Goal: Transaction & Acquisition: Book appointment/travel/reservation

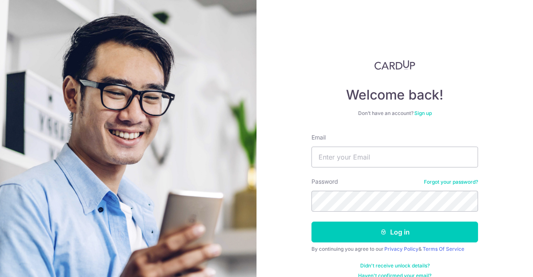
click at [341, 159] on input "Email" at bounding box center [394, 156] width 166 height 21
type input "xiaoqiang21@gmail.com"
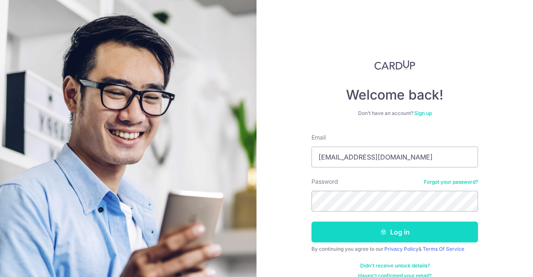
click at [376, 232] on button "Log in" at bounding box center [394, 231] width 166 height 21
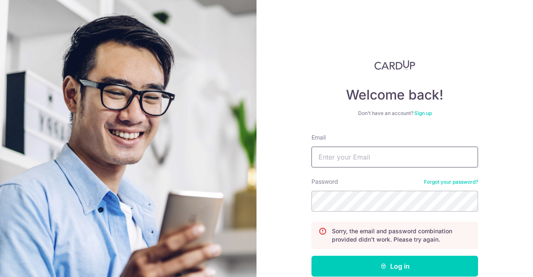
click at [367, 159] on input "Email" at bounding box center [394, 156] width 166 height 21
type input "[EMAIL_ADDRESS][DOMAIN_NAME]"
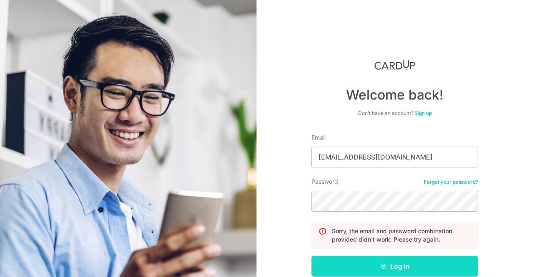
click at [390, 266] on button "Log in" at bounding box center [394, 266] width 166 height 21
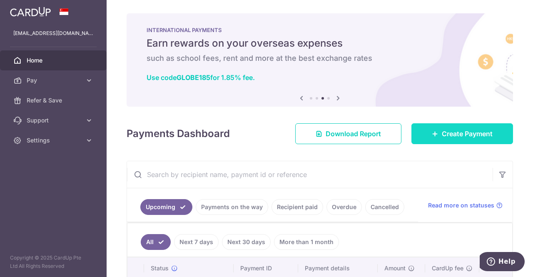
click at [442, 131] on span "Create Payment" at bounding box center [467, 134] width 51 height 10
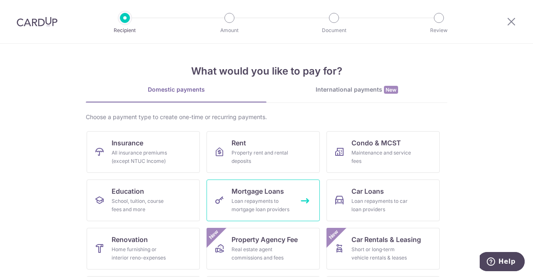
click at [270, 202] on div "Loan repayments to mortgage loan providers" at bounding box center [261, 205] width 60 height 17
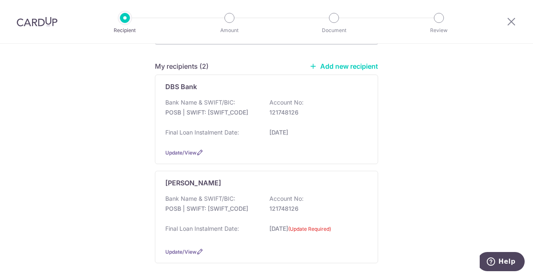
scroll to position [42, 0]
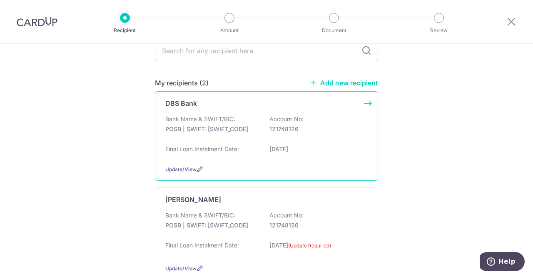
click at [247, 140] on div "Bank Name & SWIFT/BIC: POSB | SWIFT: [SWIFT_CODE] Account No: 121748126" at bounding box center [266, 128] width 202 height 27
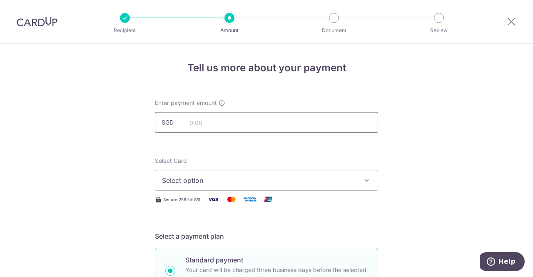
click at [265, 127] on input "text" at bounding box center [266, 122] width 223 height 21
click at [209, 123] on input "text" at bounding box center [266, 122] width 223 height 21
type input "1,000.00"
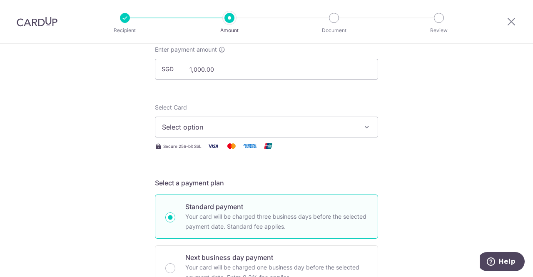
scroll to position [83, 0]
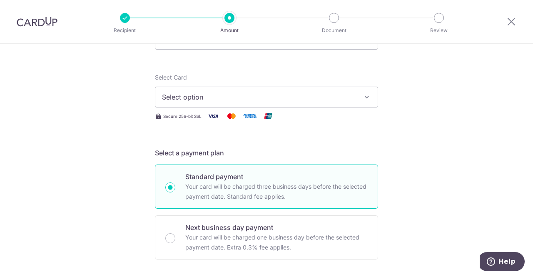
click at [250, 96] on span "Select option" at bounding box center [259, 97] width 194 height 10
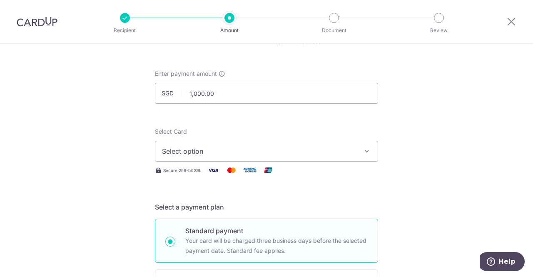
scroll to position [0, 0]
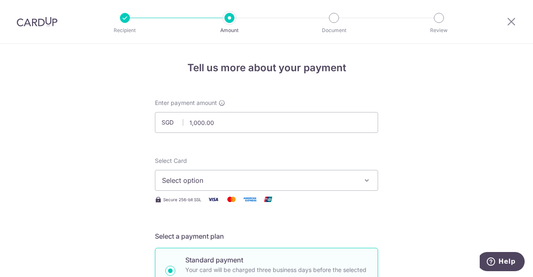
drag, startPoint x: 28, startPoint y: 19, endPoint x: 299, endPoint y: 51, distance: 272.5
click at [28, 19] on img at bounding box center [37, 22] width 41 height 10
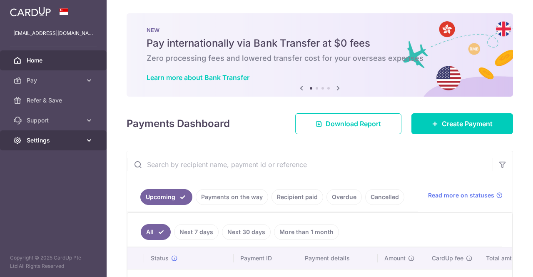
click at [89, 139] on icon at bounding box center [89, 140] width 8 height 8
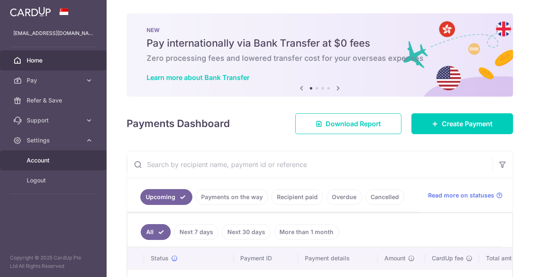
click at [59, 157] on span "Account" at bounding box center [54, 160] width 55 height 8
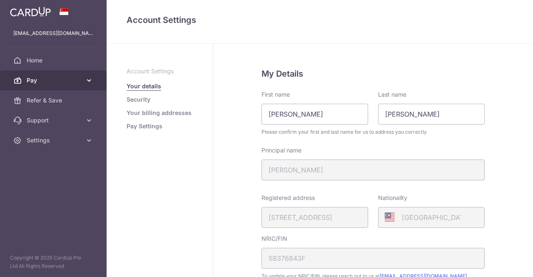
click at [83, 81] on link "Pay" at bounding box center [53, 80] width 107 height 20
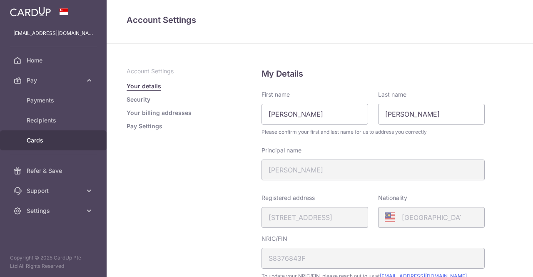
click at [42, 147] on link "Cards" at bounding box center [53, 140] width 107 height 20
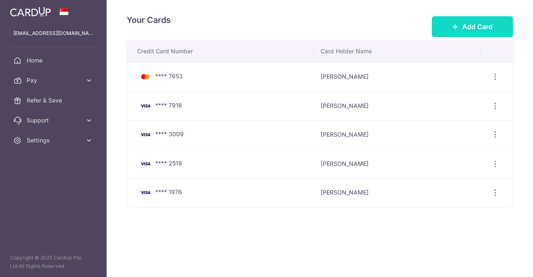
click at [466, 27] on span "Add Card" at bounding box center [477, 27] width 30 height 10
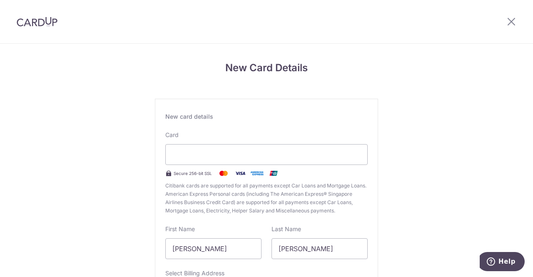
click at [401, 129] on div "New Card Details New card details Card Secure 256-bit SSL Citibank cards are su…" at bounding box center [266, 219] width 533 height 350
click at [459, 130] on div "New Card Details New card details Card Secure 256-bit SSL Citibank cards are su…" at bounding box center [266, 219] width 533 height 350
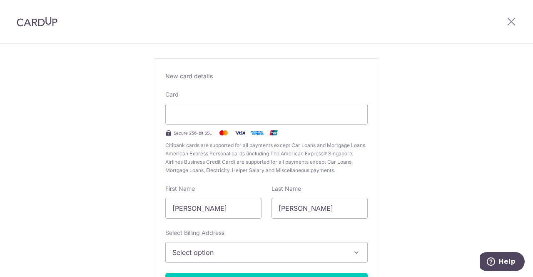
scroll to position [83, 0]
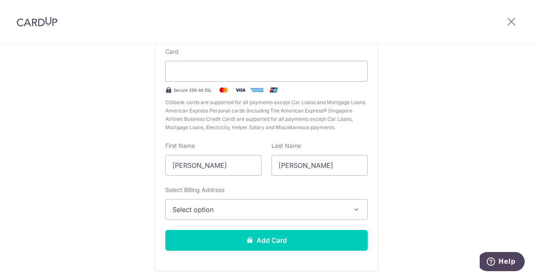
click at [293, 209] on span "Select option" at bounding box center [258, 209] width 173 height 10
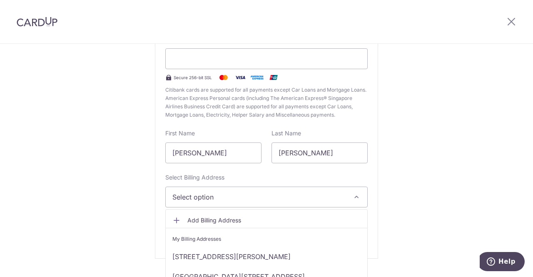
scroll to position [115, 0]
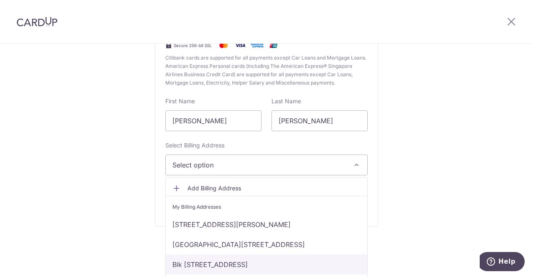
click at [305, 260] on link "Blk 451A, #16-719 , BUKIT BATOK WEST AVENUE 6, SINGAPORE, SINGAPORE, Singapore-…" at bounding box center [266, 264] width 201 height 20
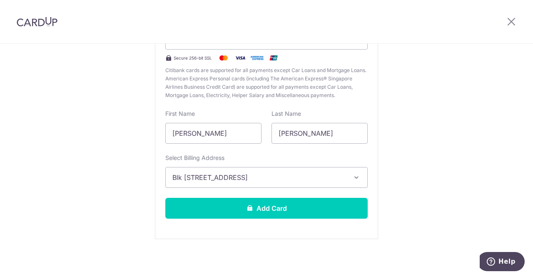
scroll to position [0, 0]
click at [420, 146] on div "New Card Details New card details Card Secure 256-bit SSL Citibank cards are su…" at bounding box center [266, 103] width 533 height 350
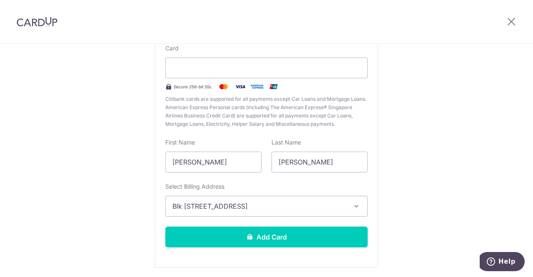
scroll to position [74, 0]
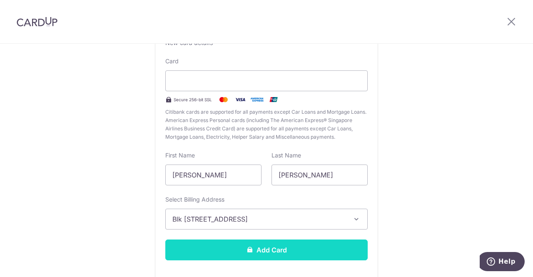
click at [286, 252] on button "Add Card" at bounding box center [266, 249] width 202 height 21
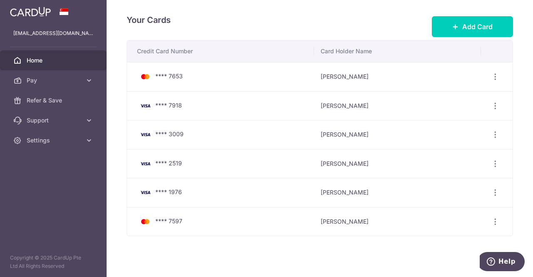
click at [36, 59] on span "Home" at bounding box center [54, 60] width 55 height 8
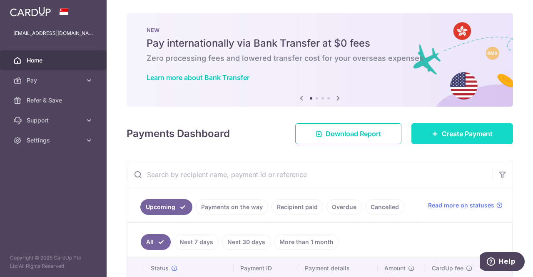
click at [447, 132] on span "Create Payment" at bounding box center [467, 134] width 51 height 10
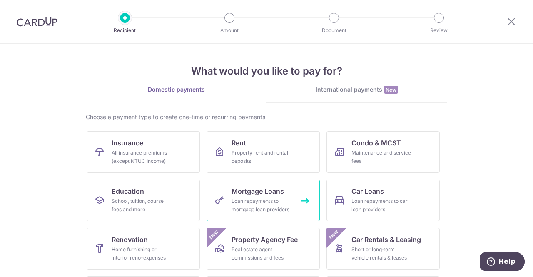
click at [254, 199] on div "Loan repayments to mortgage loan providers" at bounding box center [261, 205] width 60 height 17
drag, startPoint x: 261, startPoint y: 203, endPoint x: 266, endPoint y: 201, distance: 5.6
click at [261, 203] on div "Loan repayments to mortgage loan providers" at bounding box center [261, 205] width 60 height 17
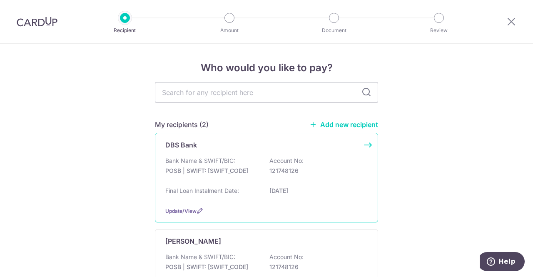
click at [261, 174] on div "Bank Name & SWIFT/BIC: POSB | SWIFT: DBSSSGSGXXX Account No: 121748126" at bounding box center [266, 169] width 202 height 27
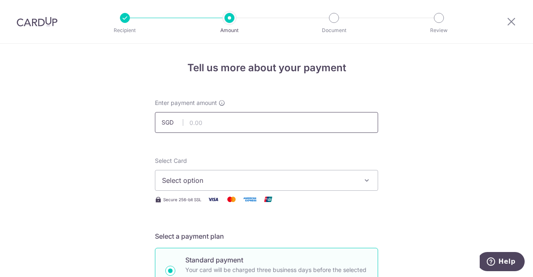
click at [238, 125] on input "text" at bounding box center [266, 122] width 223 height 21
type input "1,000.00"
click at [310, 185] on button "Select option" at bounding box center [266, 180] width 223 height 21
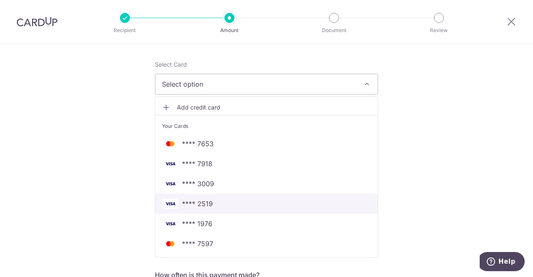
scroll to position [125, 0]
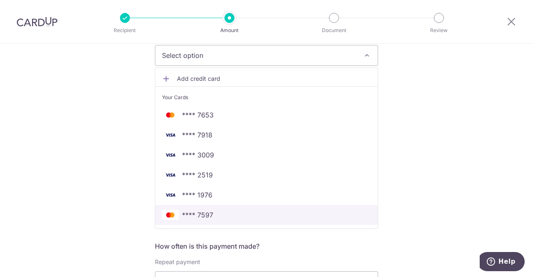
click at [226, 217] on span "**** 7597" at bounding box center [266, 215] width 209 height 10
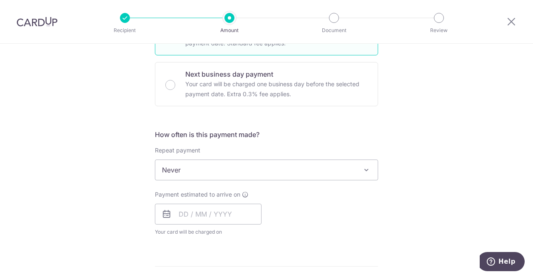
scroll to position [250, 0]
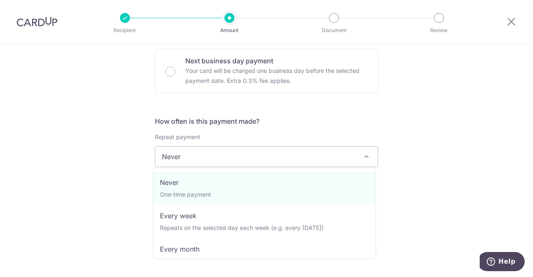
click at [282, 159] on span "Never" at bounding box center [266, 156] width 222 height 20
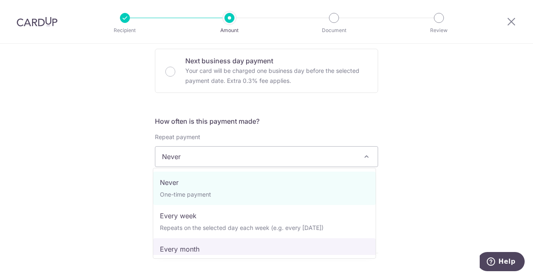
drag, startPoint x: 229, startPoint y: 243, endPoint x: 272, endPoint y: 195, distance: 65.1
select select "3"
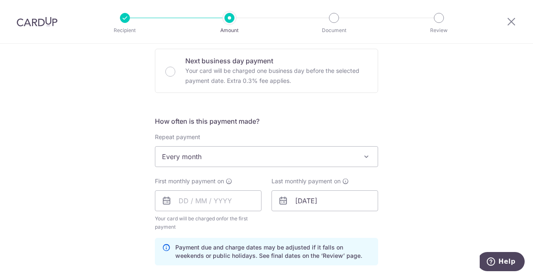
click at [427, 135] on div "Tell us more about your payment Enter payment amount SGD 1,000.00 1000.00 Selec…" at bounding box center [266, 191] width 533 height 795
click at [183, 203] on input "text" at bounding box center [208, 200] width 107 height 21
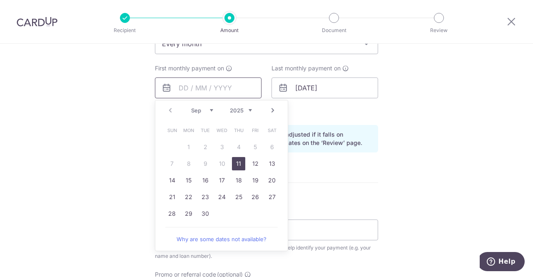
scroll to position [375, 0]
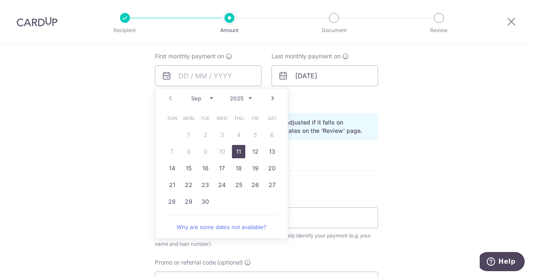
drag, startPoint x: 238, startPoint y: 151, endPoint x: 323, endPoint y: 124, distance: 89.4
click at [238, 151] on link "11" at bounding box center [238, 151] width 13 height 13
type input "[DATE]"
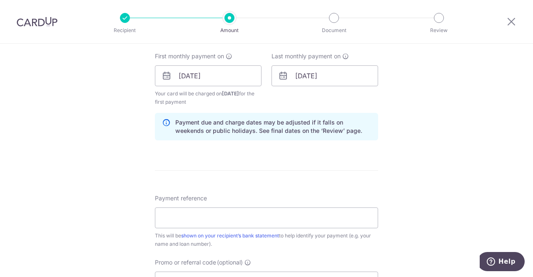
click at [444, 103] on div "Tell us more about your payment Enter payment amount SGD 1,000.00 1000.00 Selec…" at bounding box center [266, 66] width 533 height 795
click at [275, 209] on input "Payment reference" at bounding box center [266, 217] width 223 height 21
click at [272, 220] on input "Payment reference" at bounding box center [266, 217] width 223 height 21
type input "SUO 101038"
click at [405, 167] on div "Tell us more about your payment Enter payment amount SGD 1,000.00 1000.00 Selec…" at bounding box center [266, 66] width 533 height 795
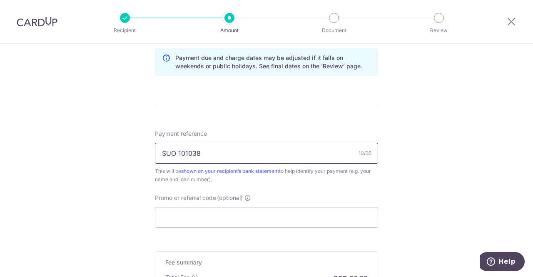
scroll to position [458, 0]
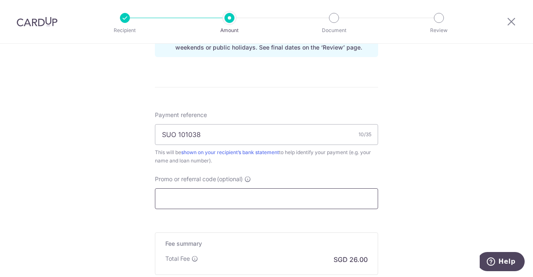
click at [241, 193] on input "Promo or referral code (optional)" at bounding box center [266, 198] width 223 height 21
click at [208, 192] on input "Promo or referral code (optional)" at bounding box center [266, 198] width 223 height 21
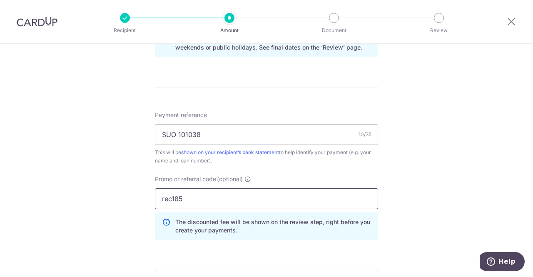
drag, startPoint x: 169, startPoint y: 198, endPoint x: 110, endPoint y: 198, distance: 59.1
click at [110, 198] on div "Tell us more about your payment Enter payment amount SGD 1,000.00 1000.00 Selec…" at bounding box center [266, 2] width 533 height 833
type input "REC185"
click at [409, 140] on div "Tell us more about your payment Enter payment amount SGD 1,000.00 1000.00 Selec…" at bounding box center [266, 2] width 533 height 833
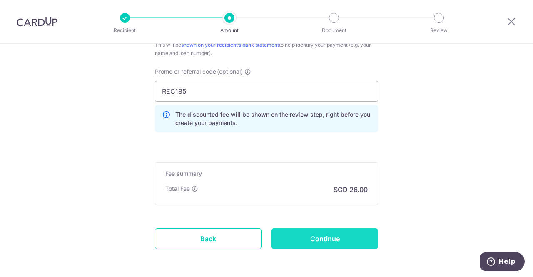
scroll to position [583, 0]
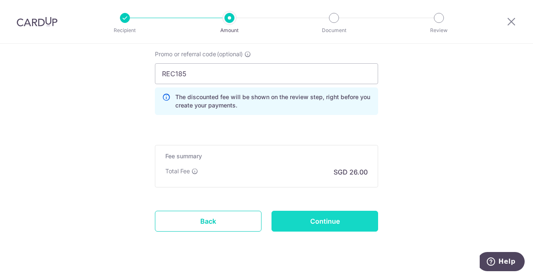
click at [339, 223] on input "Continue" at bounding box center [324, 221] width 107 height 21
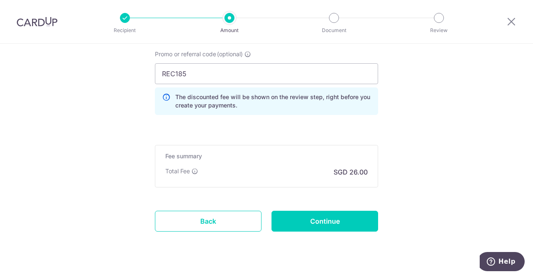
type input "Create Schedule"
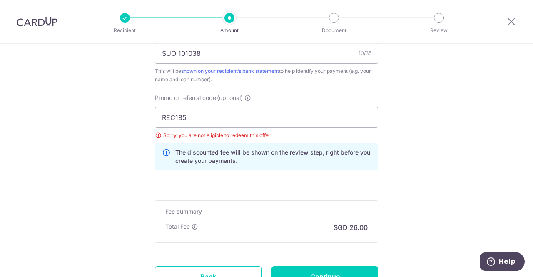
scroll to position [484, 0]
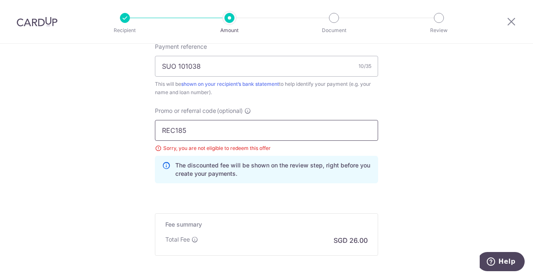
drag, startPoint x: 189, startPoint y: 130, endPoint x: 91, endPoint y: 121, distance: 98.6
paste input "3HOME25R"
type input "3HOME25R"
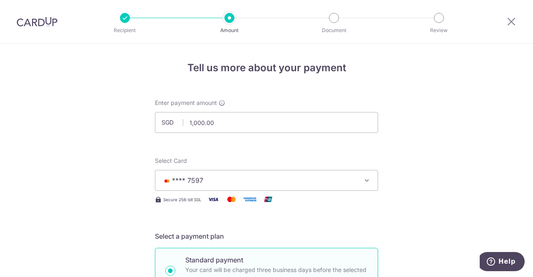
scroll to position [42, 0]
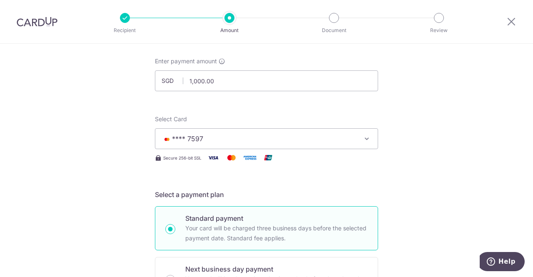
click at [290, 136] on span "**** 7597" at bounding box center [259, 139] width 194 height 10
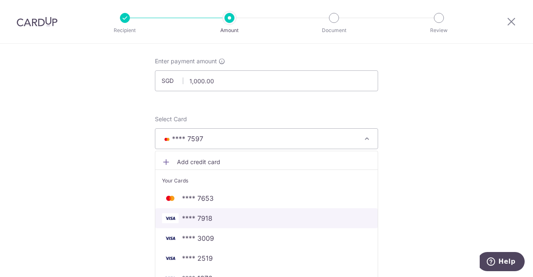
drag, startPoint x: 212, startPoint y: 215, endPoint x: 398, endPoint y: 197, distance: 186.5
click at [212, 215] on span "**** 7918" at bounding box center [266, 218] width 209 height 10
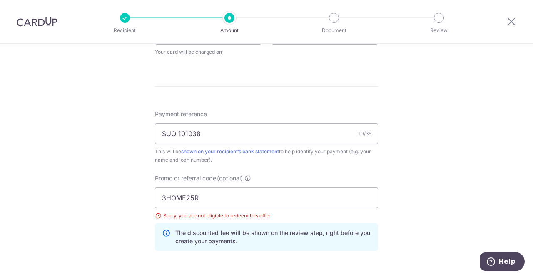
scroll to position [541, 0]
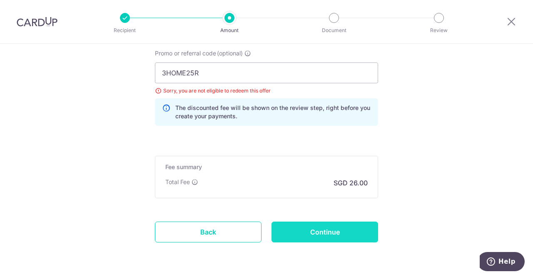
click at [306, 233] on input "Continue" at bounding box center [324, 231] width 107 height 21
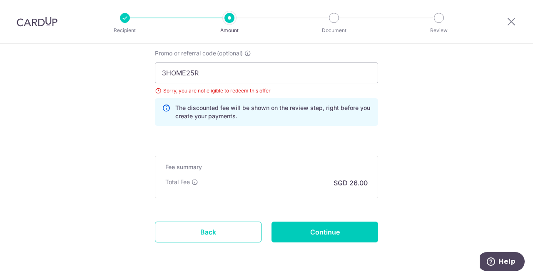
type input "Update Schedule"
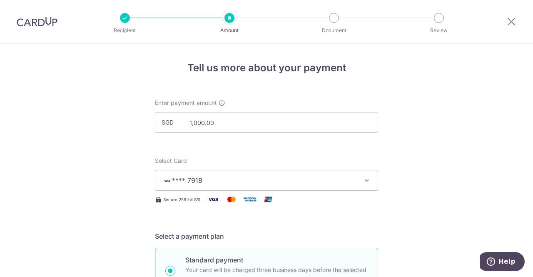
click at [290, 184] on span "**** 7918" at bounding box center [259, 180] width 194 height 10
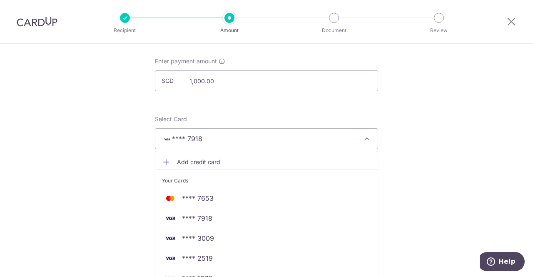
scroll to position [166, 0]
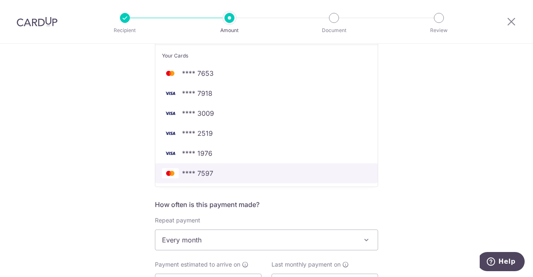
click at [233, 177] on span "**** 7597" at bounding box center [266, 173] width 209 height 10
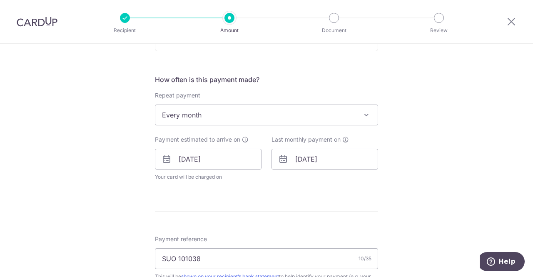
scroll to position [416, 0]
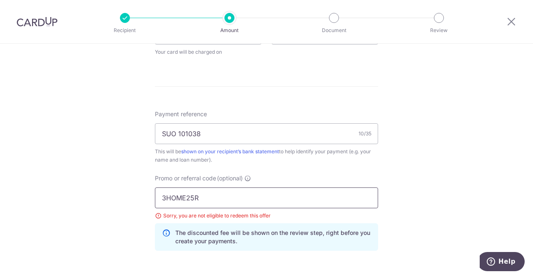
drag, startPoint x: 203, startPoint y: 197, endPoint x: 120, endPoint y: 198, distance: 82.8
click at [120, 198] on div "Tell us more about your payment Enter payment amount SGD 1,000.00 1000.00 Selec…" at bounding box center [266, 29] width 533 height 802
paste input "OFF225"
type input "OFF225"
click at [439, 151] on div "Tell us more about your payment Enter payment amount SGD 1,000.00 1000.00 Selec…" at bounding box center [266, 29] width 533 height 802
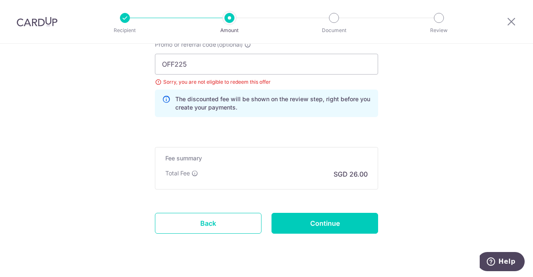
scroll to position [567, 0]
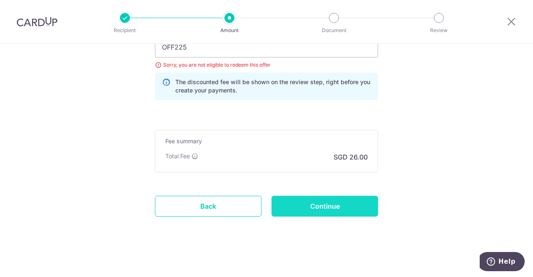
click at [330, 207] on input "Continue" at bounding box center [324, 206] width 107 height 21
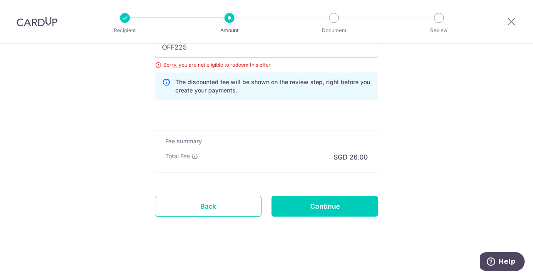
type input "Update Schedule"
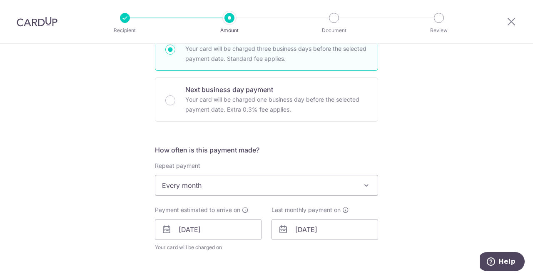
scroll to position [234, 0]
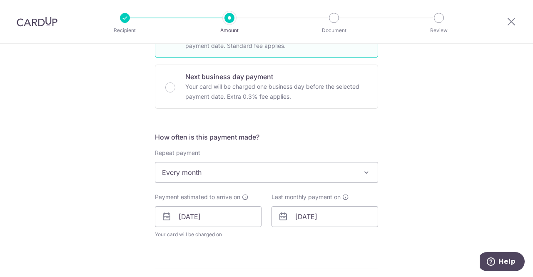
click at [266, 173] on span "Every month" at bounding box center [266, 172] width 222 height 20
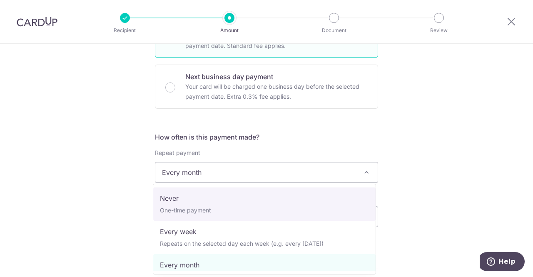
select select "1"
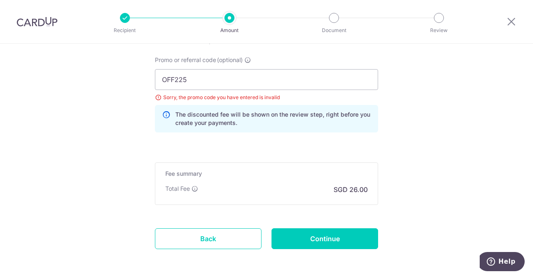
scroll to position [601, 0]
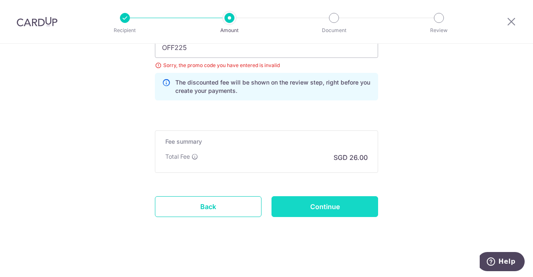
click at [342, 205] on input "Continue" at bounding box center [324, 206] width 107 height 21
type input "Update Schedule"
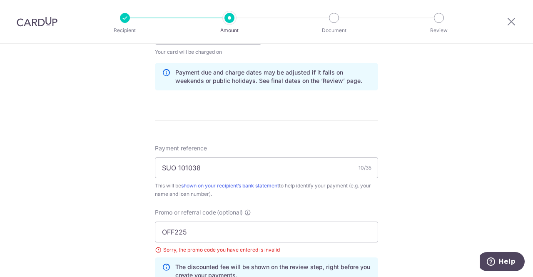
scroll to position [499, 0]
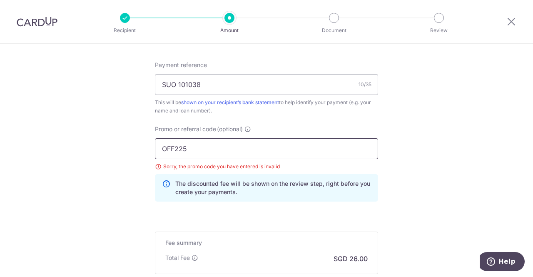
click at [162, 144] on input "OFF225" at bounding box center [266, 148] width 223 height 21
type input "5"
type input "o"
type input "OFF225"
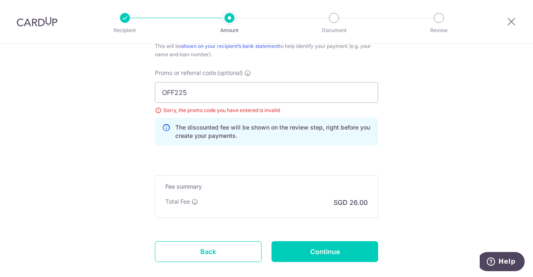
scroll to position [583, 0]
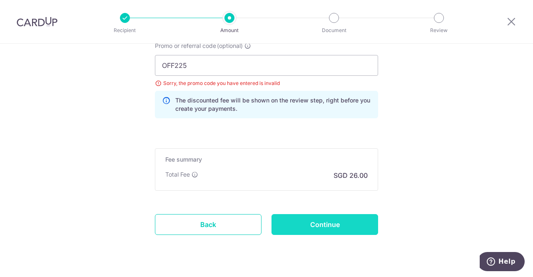
click at [347, 220] on input "Continue" at bounding box center [324, 224] width 107 height 21
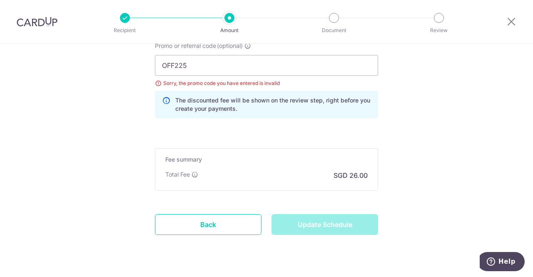
type input "Update Schedule"
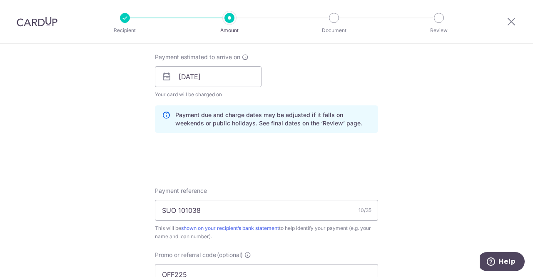
scroll to position [416, 0]
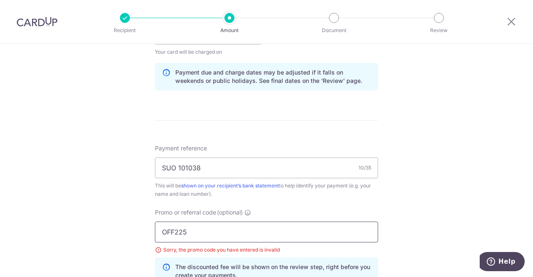
drag, startPoint x: 191, startPoint y: 228, endPoint x: 45, endPoint y: 228, distance: 145.2
click at [46, 228] on div "Tell us more about your payment Enter payment amount SGD 1,000.00 1000.00 Selec…" at bounding box center [266, 46] width 533 height 836
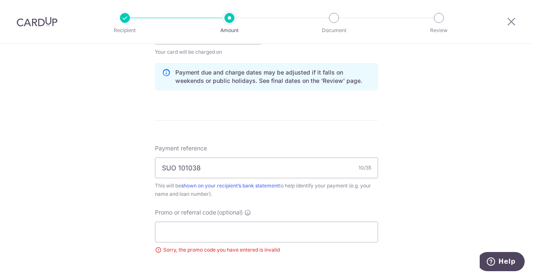
click at [413, 162] on div "Tell us more about your payment Enter payment amount SGD 1,000.00 1000.00 Selec…" at bounding box center [266, 27] width 533 height 799
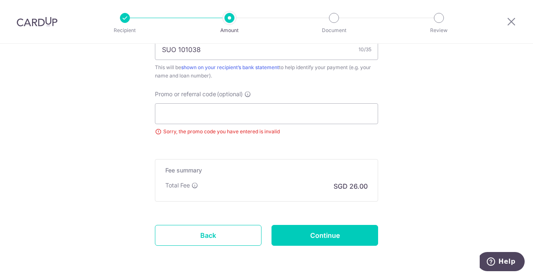
scroll to position [522, 0]
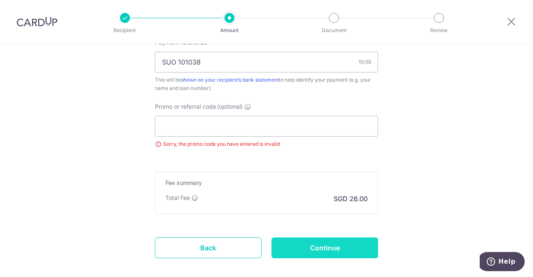
drag, startPoint x: 343, startPoint y: 248, endPoint x: 354, endPoint y: 231, distance: 20.4
click at [343, 248] on input "Continue" at bounding box center [324, 247] width 107 height 21
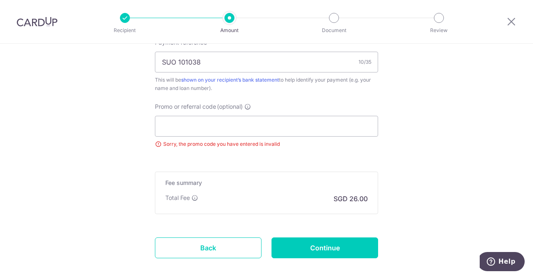
type input "Update Schedule"
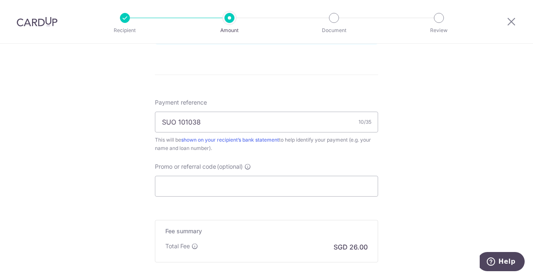
scroll to position [499, 0]
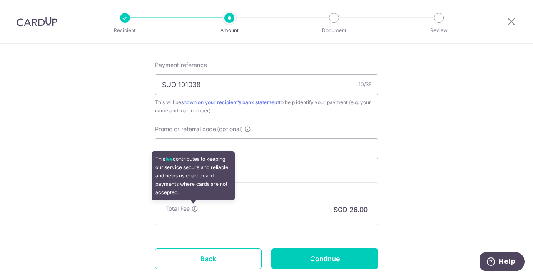
click at [192, 208] on icon at bounding box center [194, 208] width 7 height 7
click at [194, 207] on icon at bounding box center [194, 208] width 7 height 7
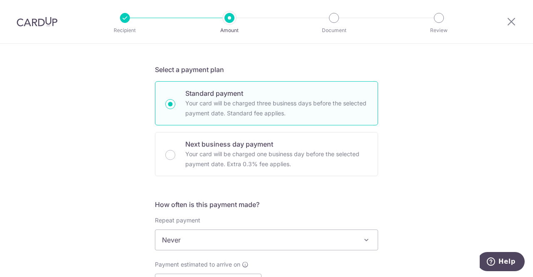
scroll to position [250, 0]
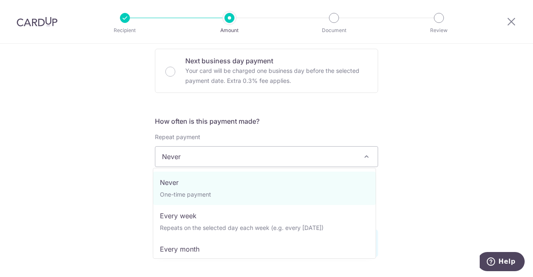
click at [228, 159] on span "Never" at bounding box center [266, 156] width 222 height 20
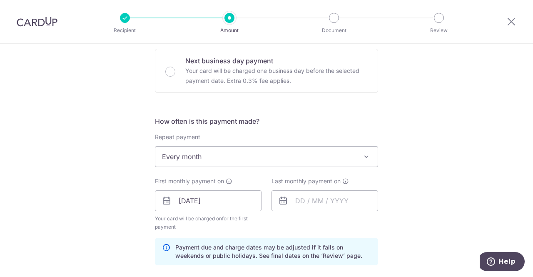
select select "3"
type input "23/05/2026"
click at [401, 153] on div "Tell us more about your payment Enter payment amount SGD 1,000.00 1000.00 Selec…" at bounding box center [266, 191] width 533 height 795
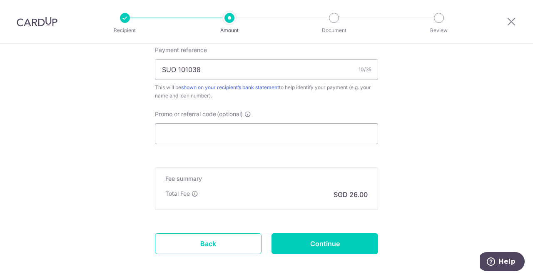
scroll to position [541, 0]
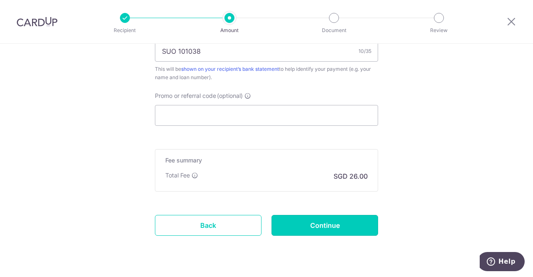
drag, startPoint x: 304, startPoint y: 219, endPoint x: 309, endPoint y: 220, distance: 4.6
click at [304, 219] on input "Continue" at bounding box center [324, 225] width 107 height 21
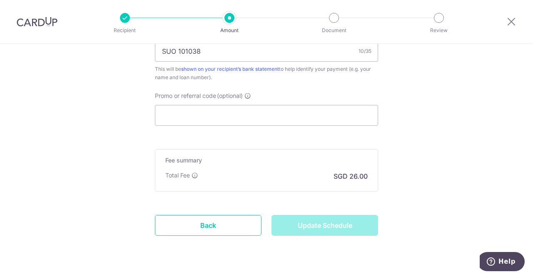
type input "Update Schedule"
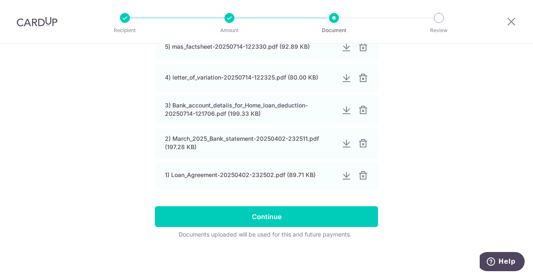
scroll to position [125, 0]
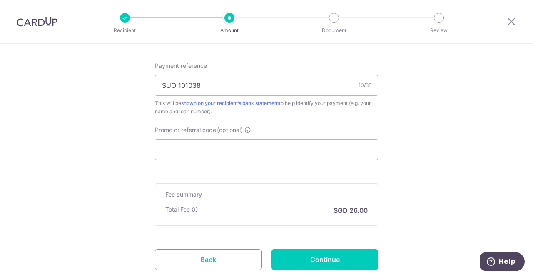
scroll to position [393, 0]
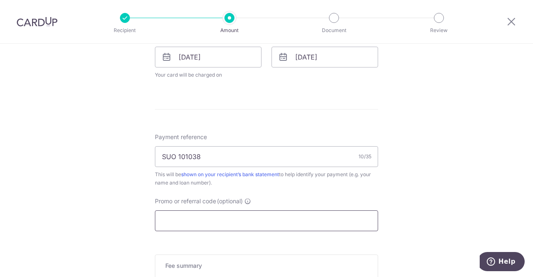
click at [237, 217] on input "Promo or referral code (optional)" at bounding box center [266, 220] width 223 height 21
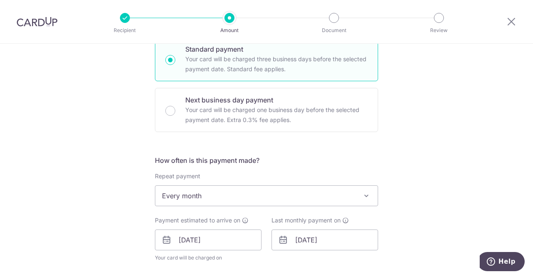
scroll to position [185, 0]
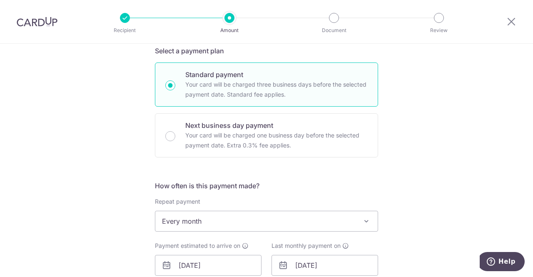
type input "OFF225"
click at [229, 228] on span "Every month" at bounding box center [266, 221] width 222 height 20
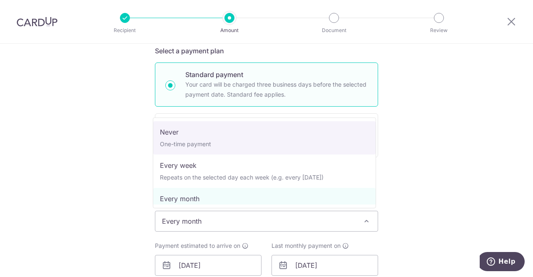
select select "1"
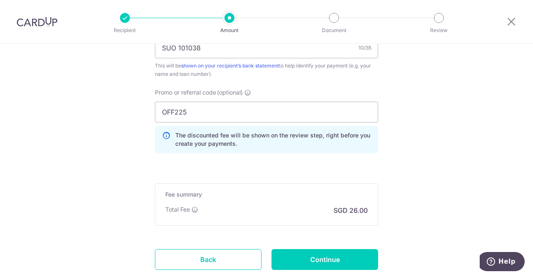
scroll to position [589, 0]
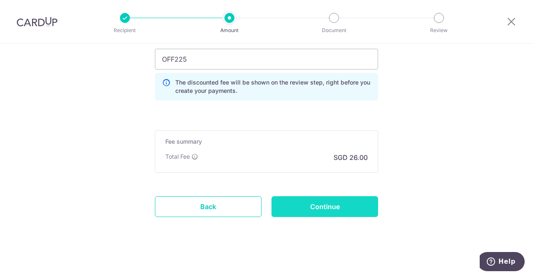
click at [336, 210] on input "Continue" at bounding box center [324, 206] width 107 height 21
type input "Update Schedule"
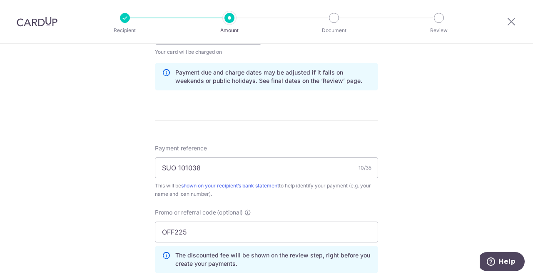
scroll to position [541, 0]
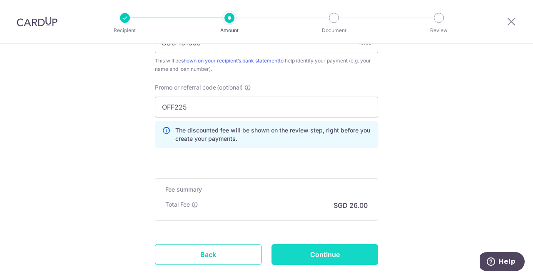
drag, startPoint x: 325, startPoint y: 253, endPoint x: 388, endPoint y: 210, distance: 75.5
click at [325, 253] on input "Continue" at bounding box center [324, 254] width 107 height 21
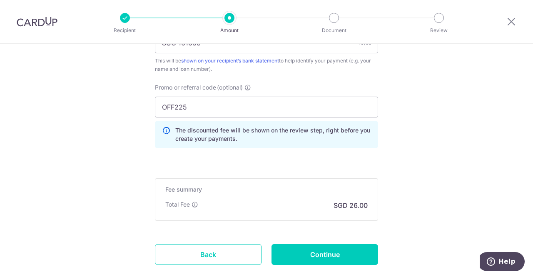
type input "Update Schedule"
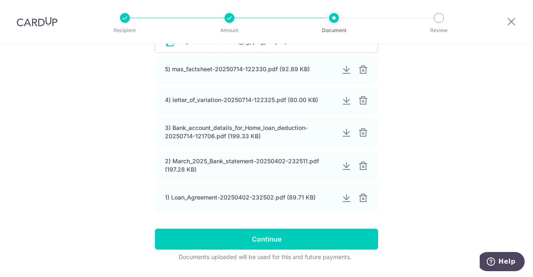
scroll to position [208, 0]
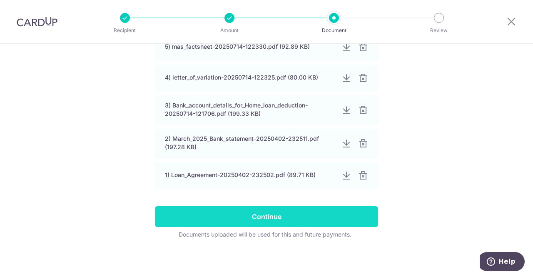
click at [298, 219] on input "Continue" at bounding box center [266, 216] width 223 height 21
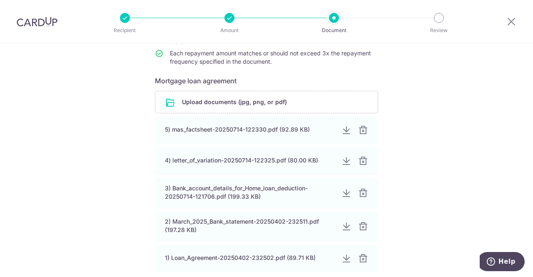
scroll to position [125, 0]
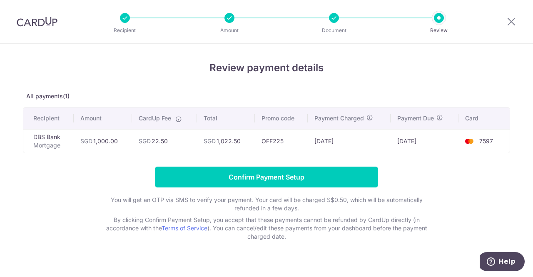
drag, startPoint x: 405, startPoint y: 80, endPoint x: 407, endPoint y: 75, distance: 5.2
click at [405, 78] on div "Review payment details All payments(1) Recipient Amount CardUp Fee Total Promo …" at bounding box center [266, 150] width 487 height 180
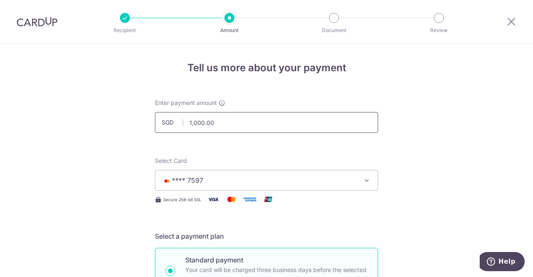
drag, startPoint x: 204, startPoint y: 110, endPoint x: 57, endPoint y: 108, distance: 146.9
type input "978.00"
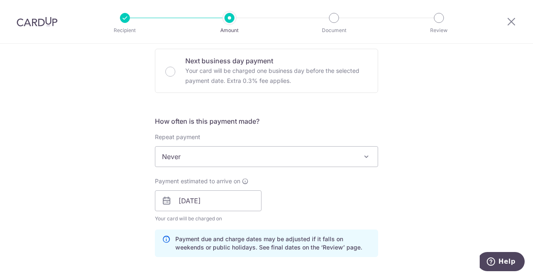
scroll to position [333, 0]
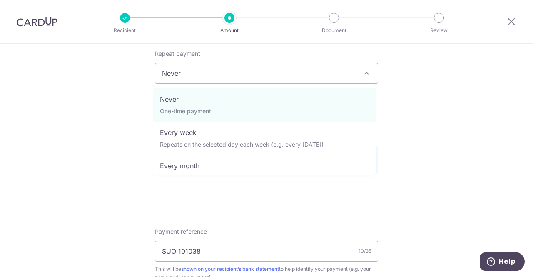
click at [315, 76] on span "Never" at bounding box center [266, 73] width 222 height 20
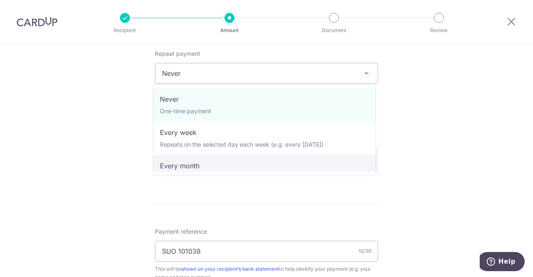
select select "3"
type input "23/05/2026"
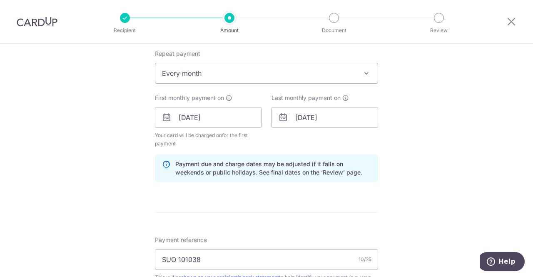
drag, startPoint x: 469, startPoint y: 113, endPoint x: 467, endPoint y: 109, distance: 4.7
click at [467, 110] on div "Tell us more about your payment Enter payment amount SGD 978.00 978.00 Select C…" at bounding box center [266, 127] width 533 height 833
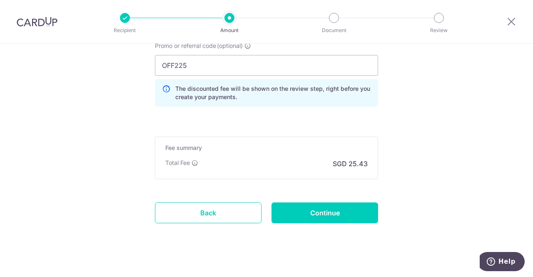
scroll to position [597, 0]
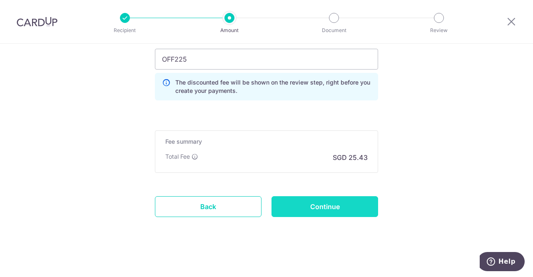
click at [339, 204] on input "Continue" at bounding box center [324, 206] width 107 height 21
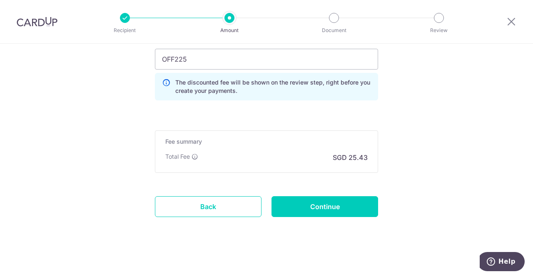
type input "Update Schedule"
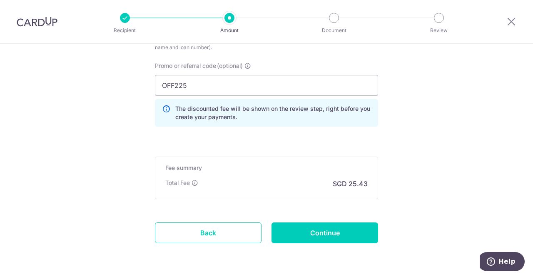
scroll to position [555, 0]
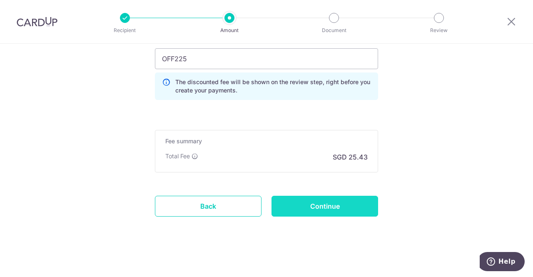
click at [335, 202] on input "Continue" at bounding box center [324, 206] width 107 height 21
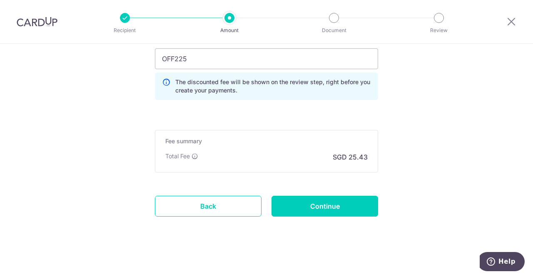
type input "Update Schedule"
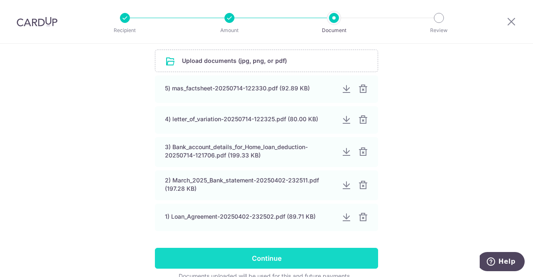
drag, startPoint x: 283, startPoint y: 259, endPoint x: 440, endPoint y: 149, distance: 191.5
click at [284, 259] on input "Continue" at bounding box center [266, 258] width 223 height 21
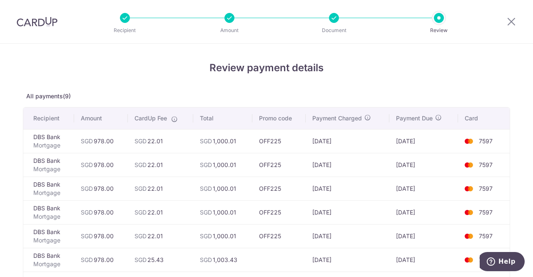
scroll to position [125, 0]
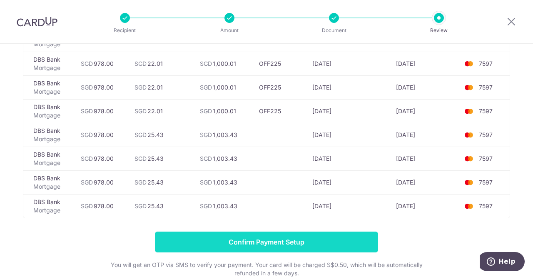
click at [276, 241] on input "Confirm Payment Setup" at bounding box center [266, 241] width 223 height 21
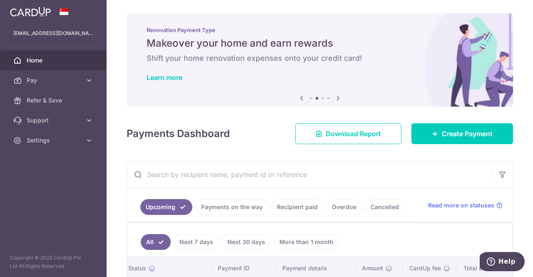
drag, startPoint x: 501, startPoint y: 0, endPoint x: 319, endPoint y: 0, distance: 181.9
click at [320, 4] on div "× Pause Schedule Pause all future payments in this series Pause just this one p…" at bounding box center [320, 138] width 426 height 277
click at [89, 137] on icon at bounding box center [89, 140] width 8 height 8
click at [26, 181] on link "Logout" at bounding box center [53, 180] width 107 height 20
